Goal: Transaction & Acquisition: Purchase product/service

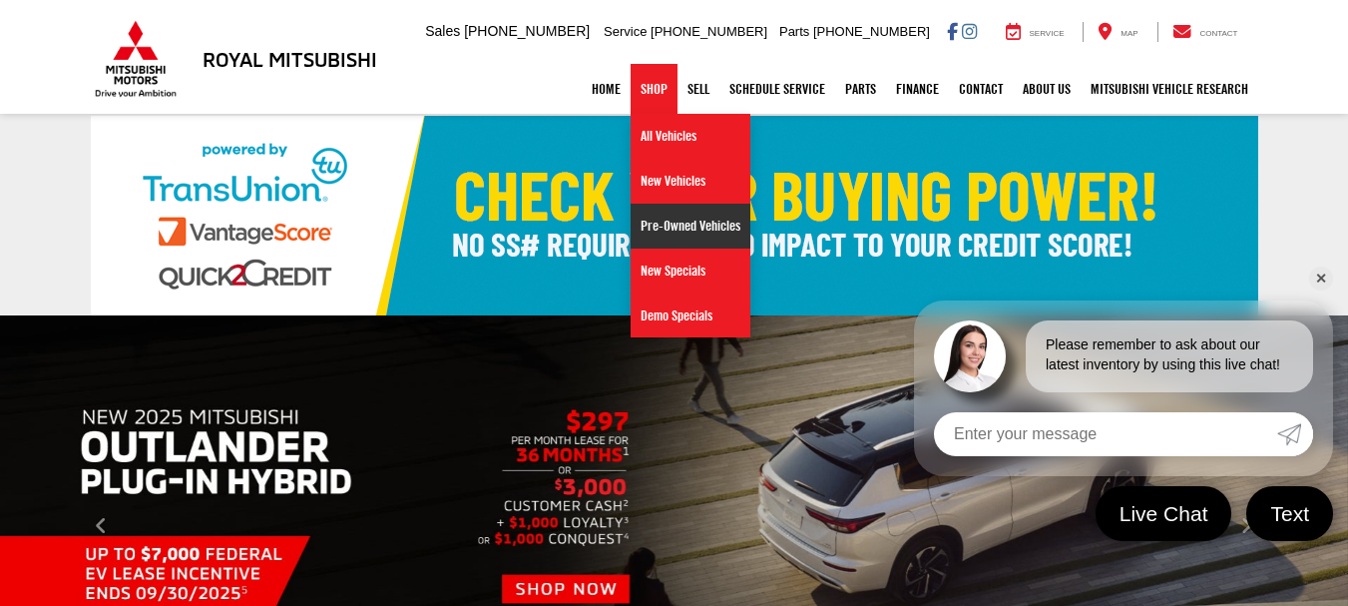
click at [662, 225] on link "Pre-Owned Vehicles" at bounding box center [691, 226] width 120 height 45
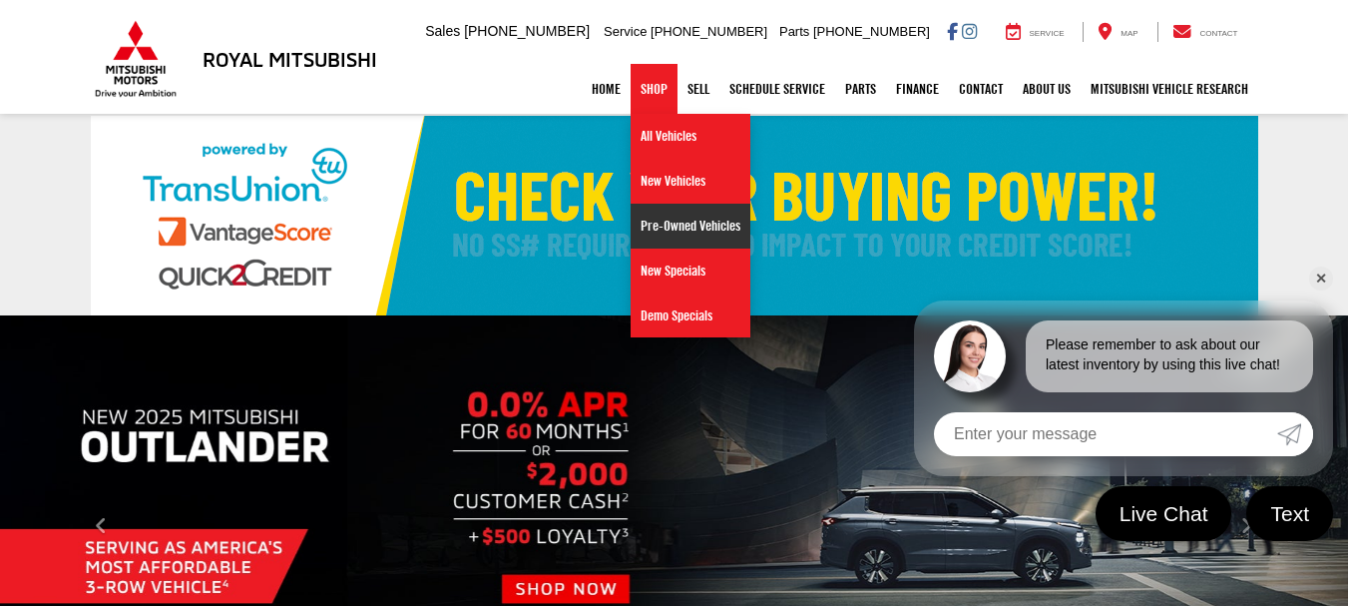
click at [653, 222] on link "Pre-Owned Vehicles" at bounding box center [691, 226] width 120 height 45
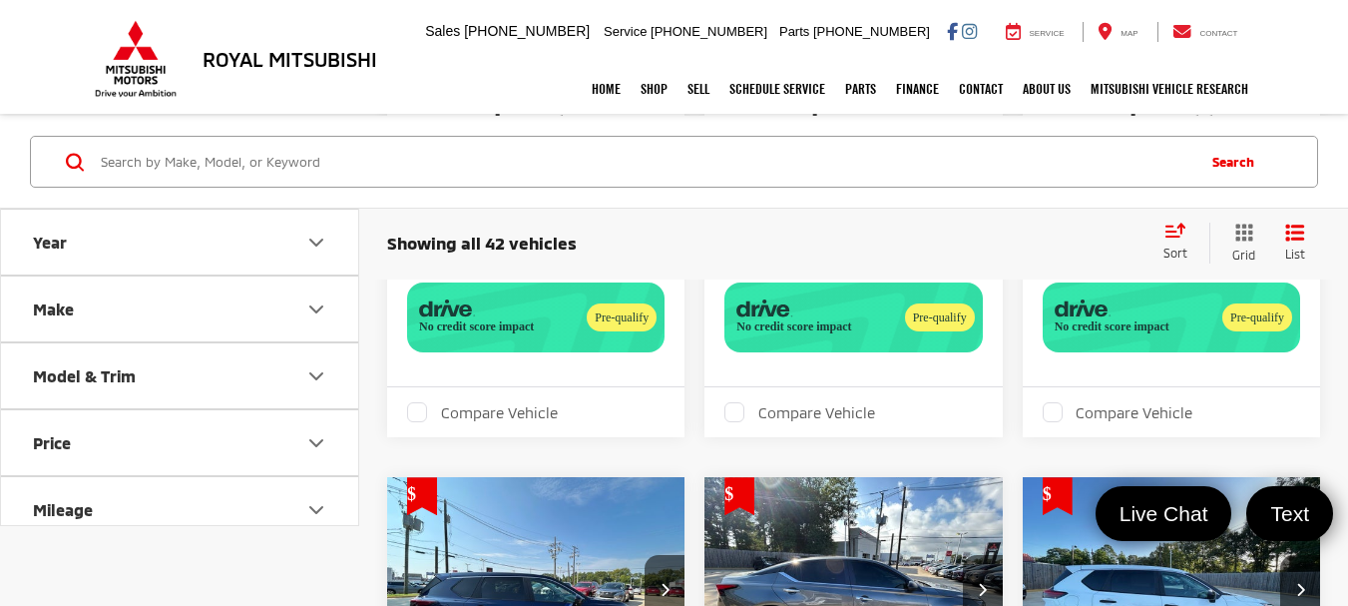
scroll to position [5948, 0]
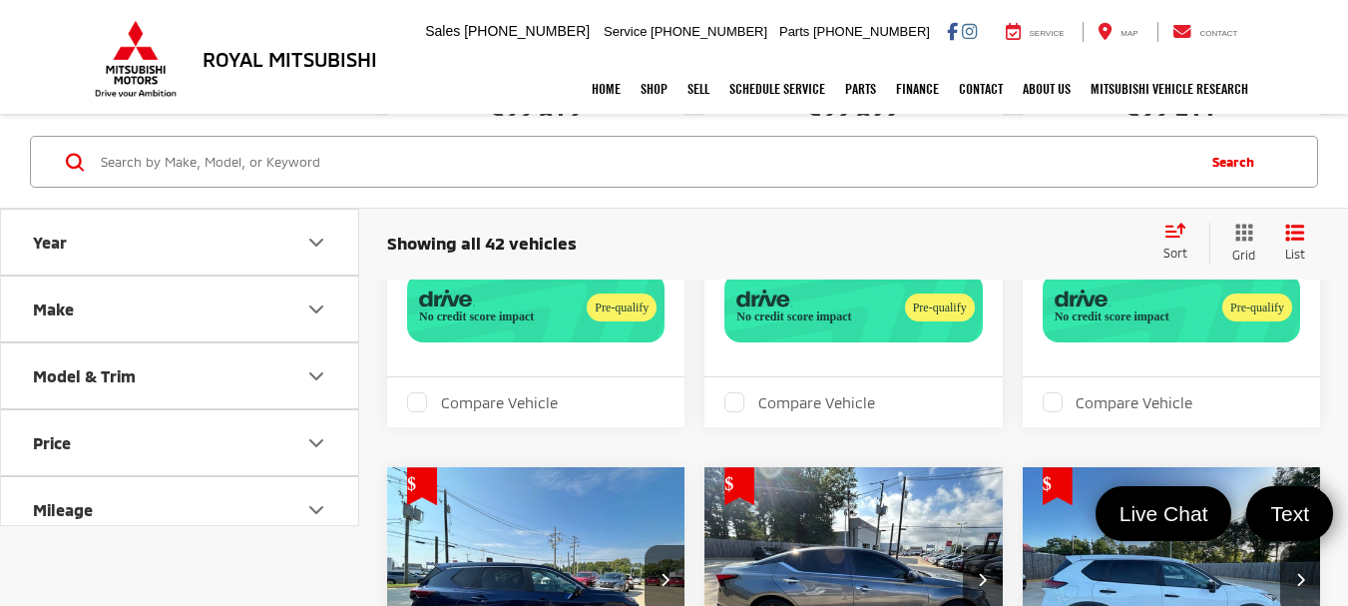
click at [1178, 233] on icon "Select sort value" at bounding box center [1176, 230] width 22 height 15
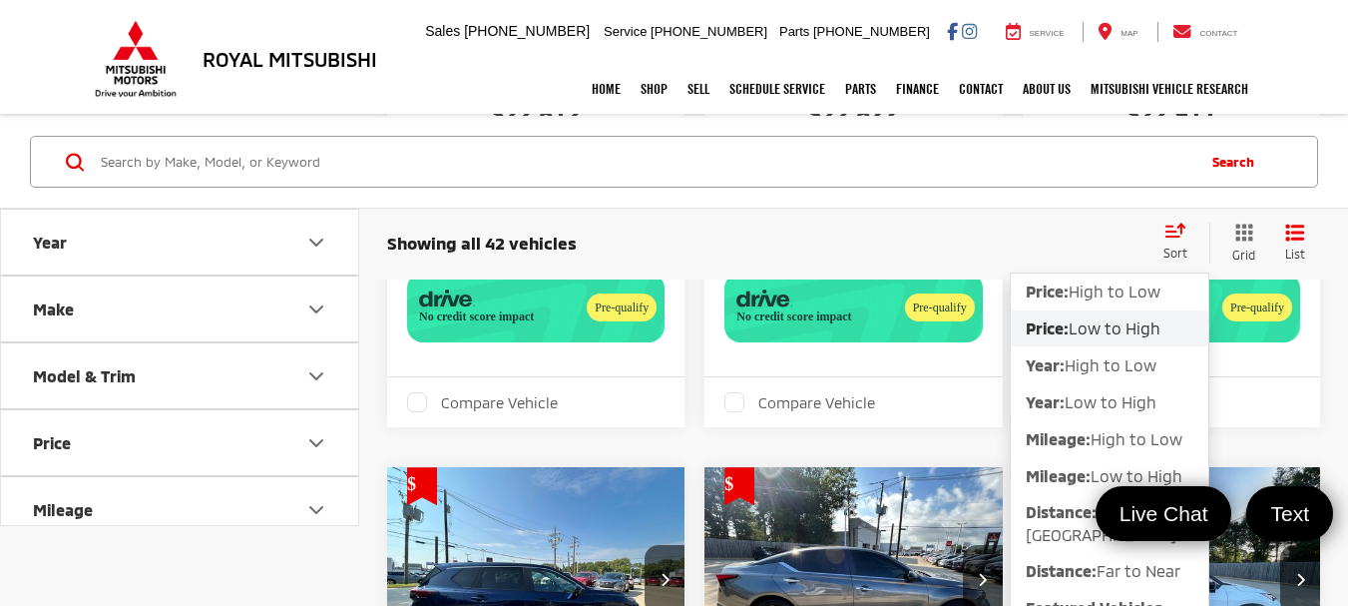
click at [1335, 172] on div "Search" at bounding box center [674, 162] width 1348 height 93
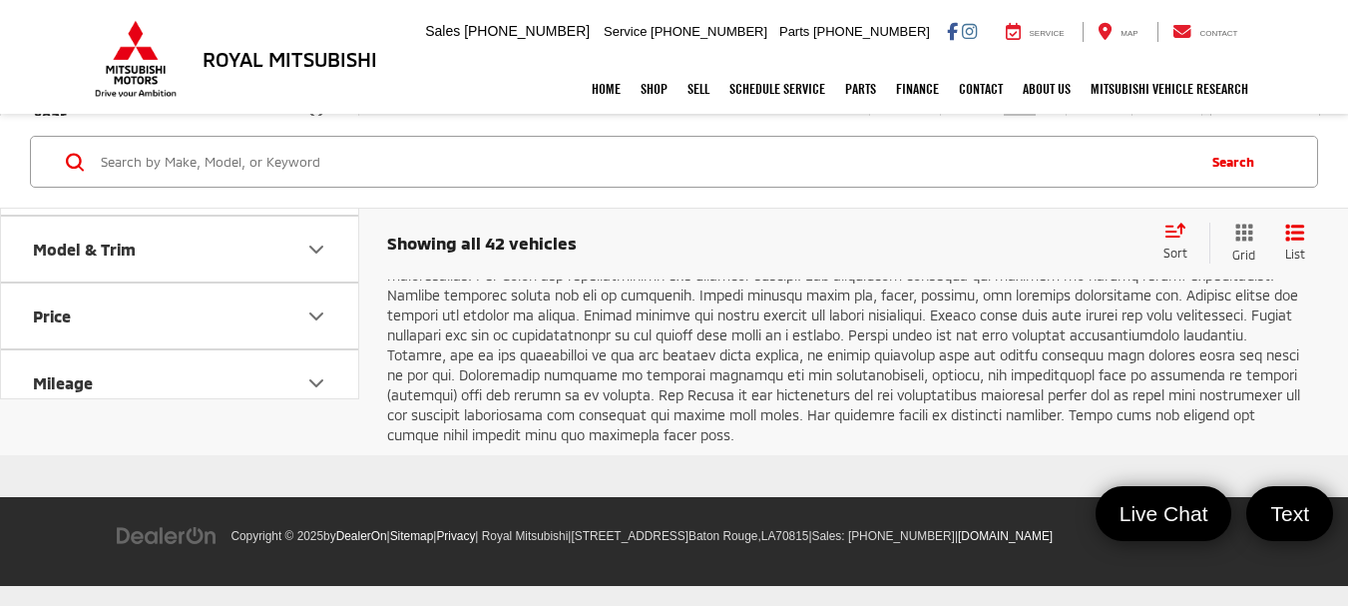
scroll to position [7504, 0]
click at [1092, 125] on link "Next" at bounding box center [1099, 107] width 67 height 36
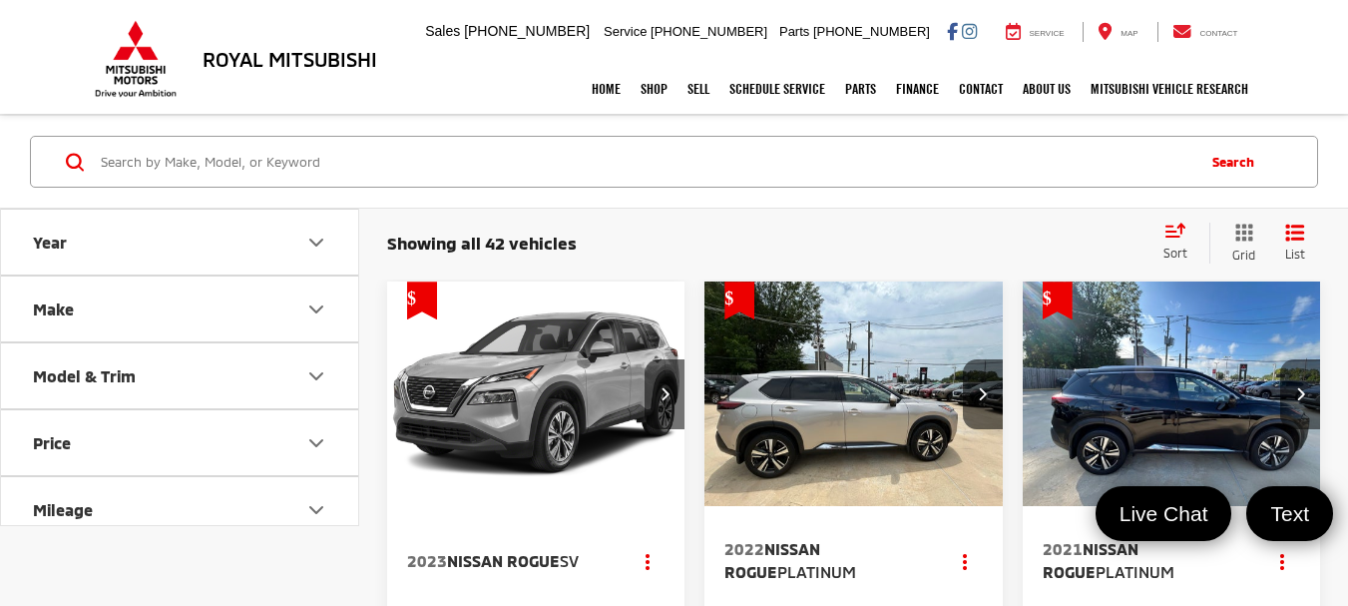
click at [1301, 389] on icon "Next image" at bounding box center [1300, 393] width 9 height 14
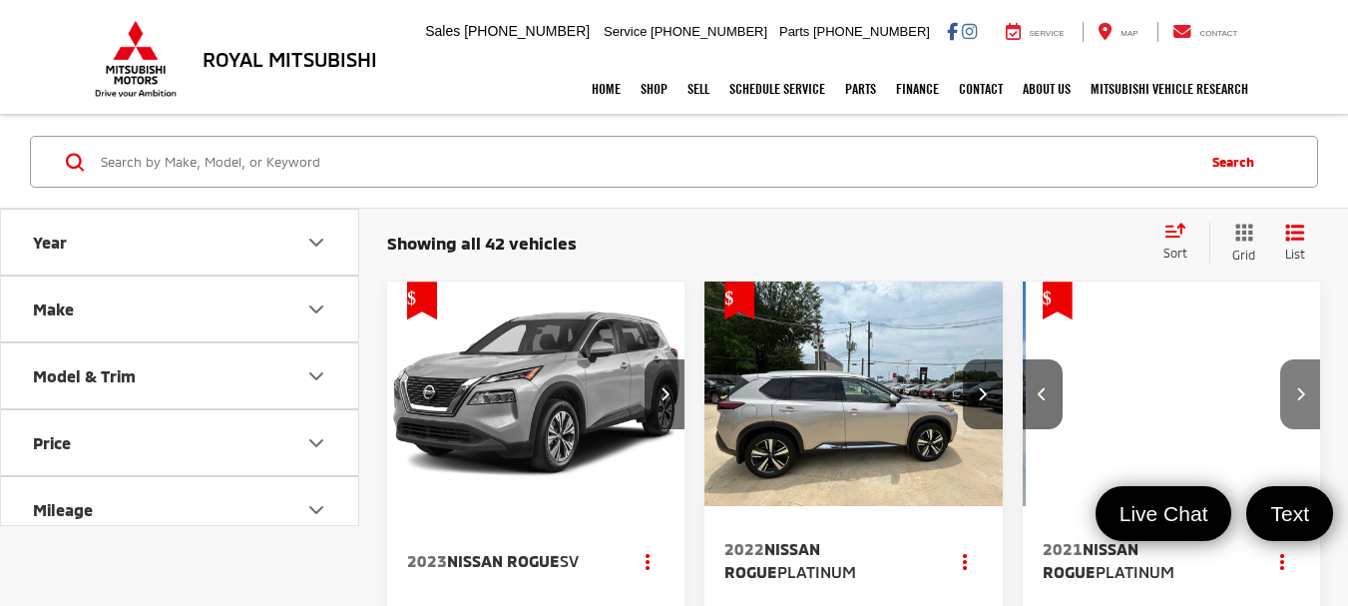
scroll to position [0, 300]
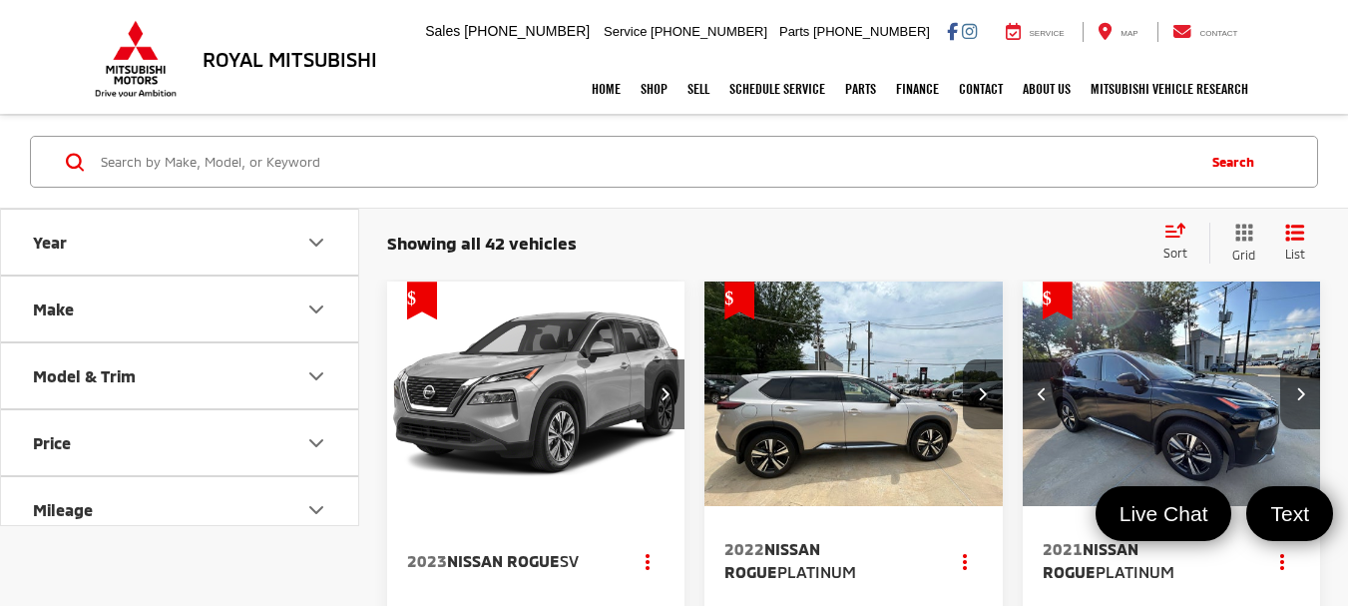
click at [1301, 389] on icon "Next image" at bounding box center [1300, 393] width 9 height 14
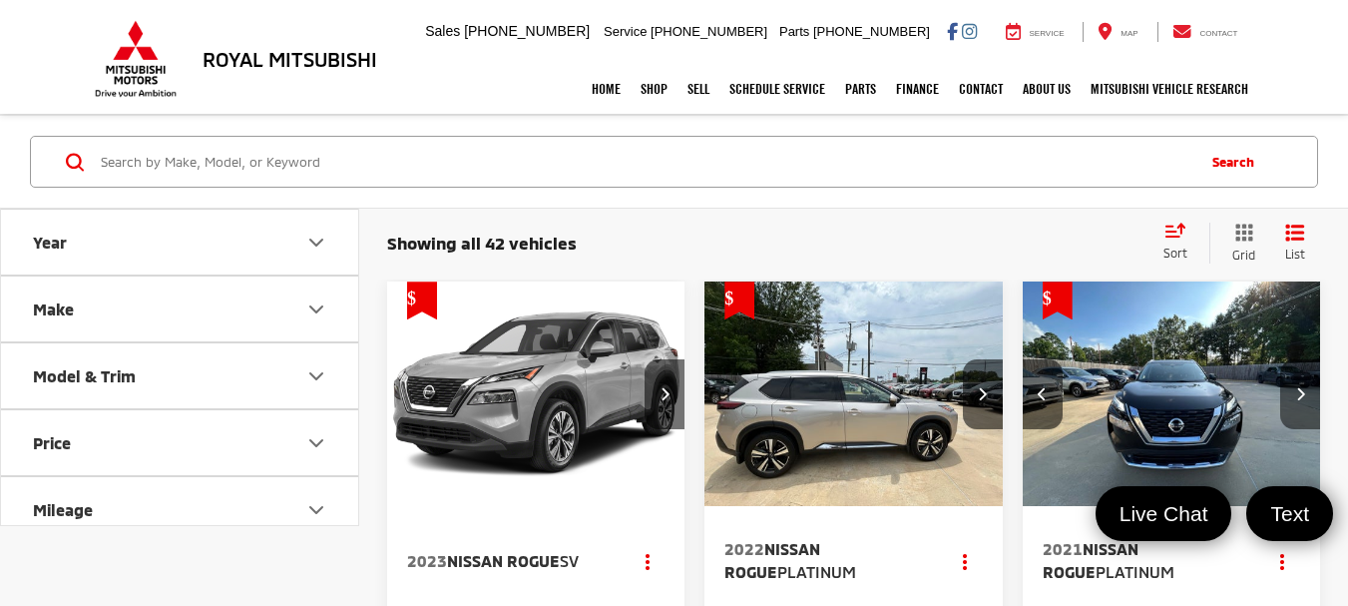
click at [1301, 389] on icon "Next image" at bounding box center [1300, 393] width 9 height 14
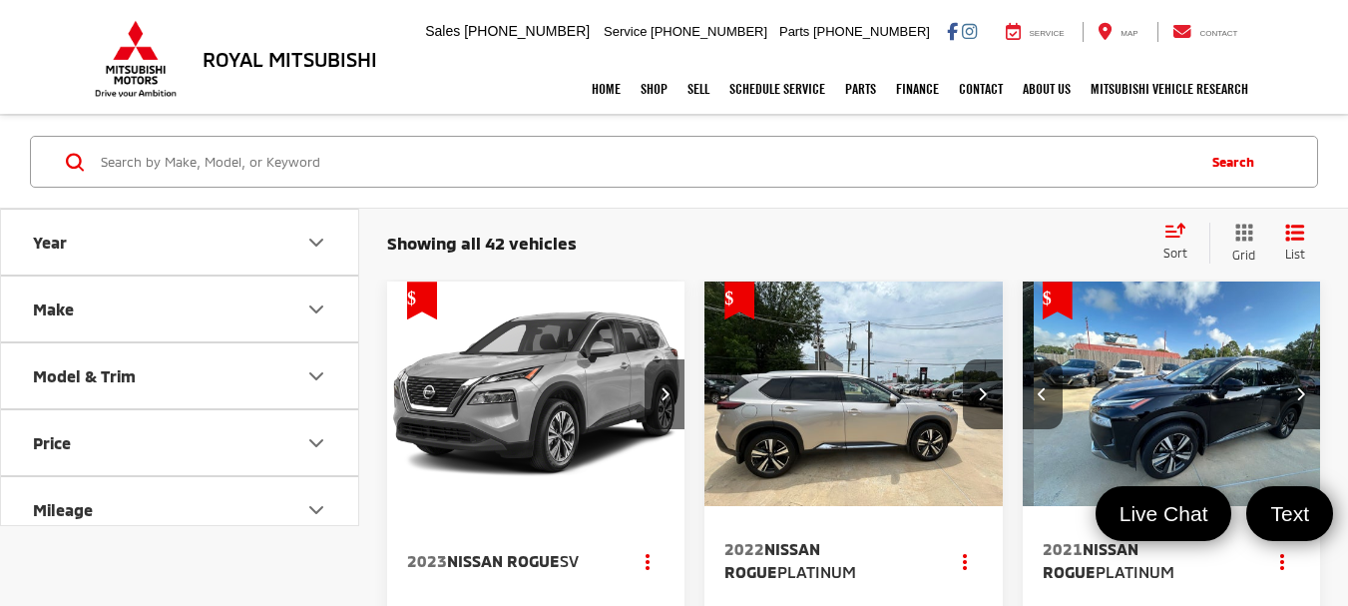
scroll to position [0, 902]
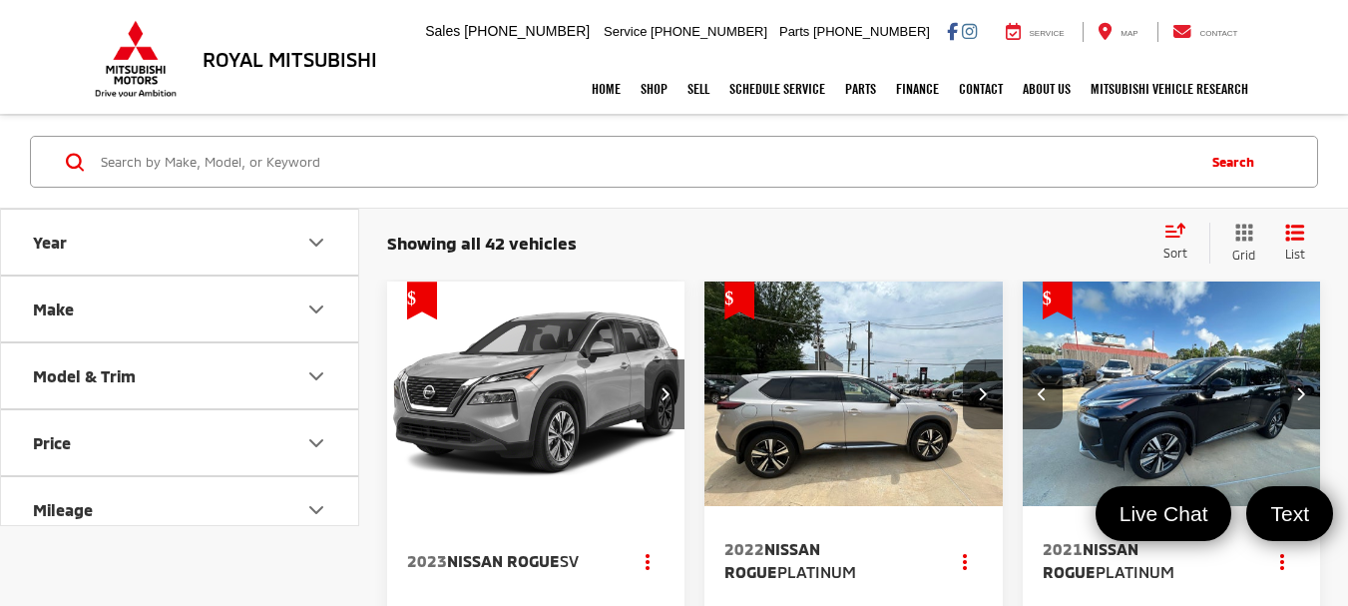
click at [1301, 389] on icon "Next image" at bounding box center [1300, 393] width 9 height 14
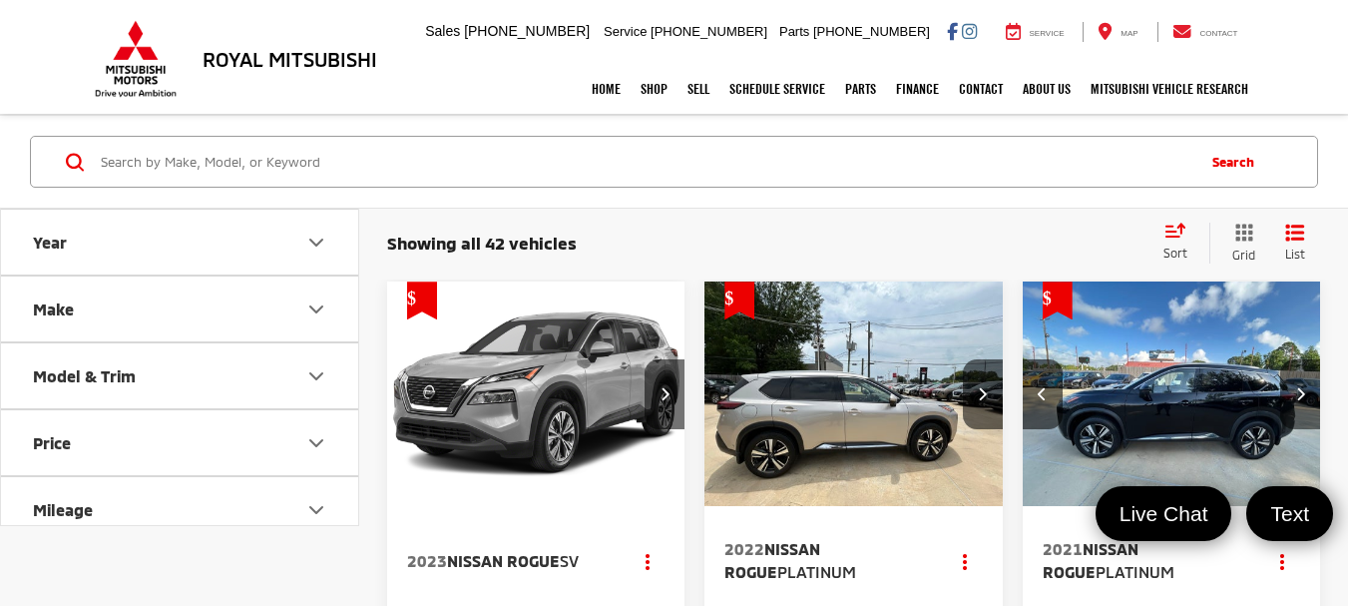
click at [1301, 389] on icon "Next image" at bounding box center [1300, 393] width 9 height 14
